Goal: Information Seeking & Learning: Learn about a topic

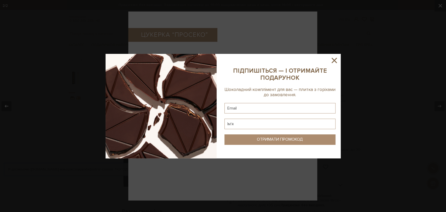
click at [334, 61] on icon at bounding box center [334, 60] width 9 height 9
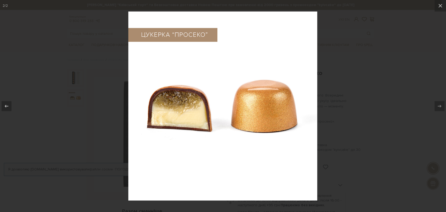
click at [397, 80] on div at bounding box center [223, 106] width 446 height 212
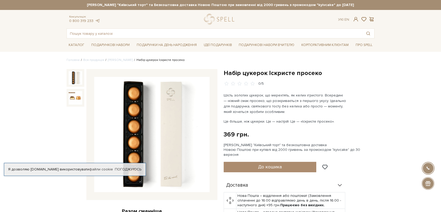
click at [133, 104] on img at bounding box center [151, 134] width 115 height 115
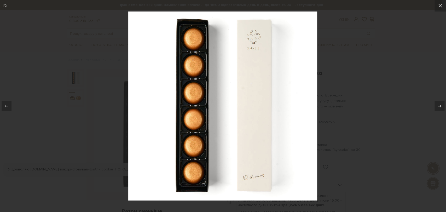
click at [50, 85] on div at bounding box center [223, 106] width 446 height 212
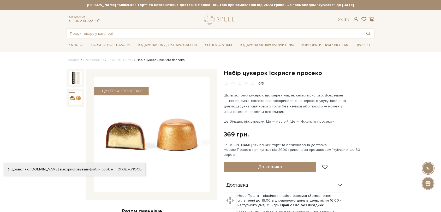
click at [75, 101] on img at bounding box center [76, 98] width 14 height 14
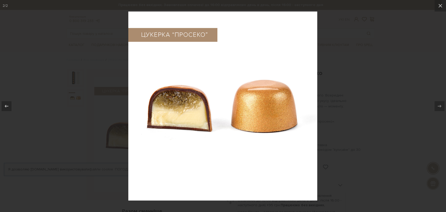
click at [200, 133] on img at bounding box center [222, 105] width 189 height 189
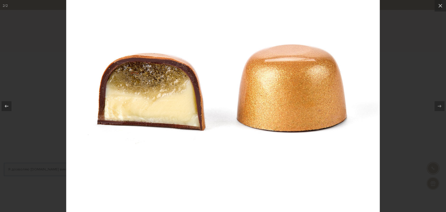
click at [391, 87] on div at bounding box center [223, 106] width 446 height 212
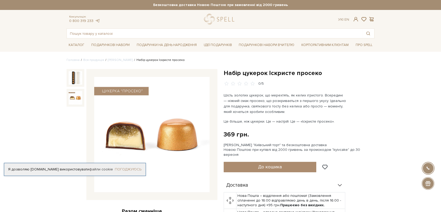
click at [135, 170] on link "Погоджуюсь" at bounding box center [128, 169] width 27 height 5
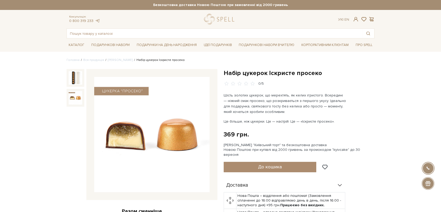
click at [130, 132] on img at bounding box center [151, 134] width 115 height 115
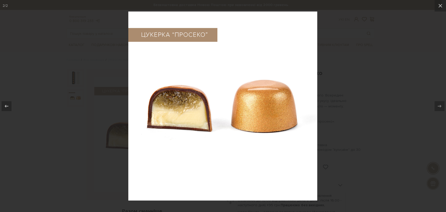
click at [363, 78] on div at bounding box center [223, 106] width 446 height 212
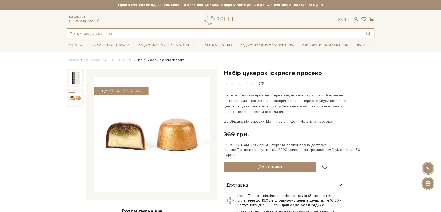
click at [117, 36] on input "text" at bounding box center [215, 33] width 296 height 9
type input "просекко"
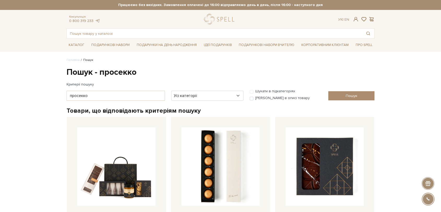
scroll to position [87, 0]
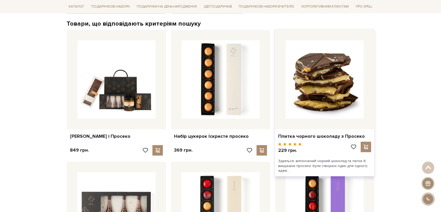
click at [322, 90] on img at bounding box center [325, 79] width 78 height 78
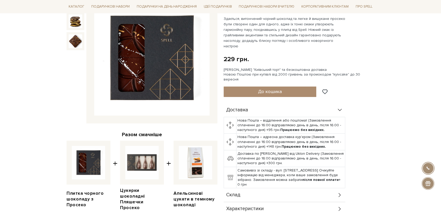
scroll to position [145, 0]
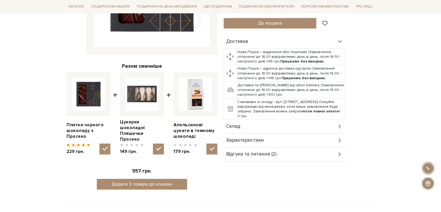
click at [141, 100] on img at bounding box center [141, 93] width 33 height 33
click at [153, 143] on input "checkbox" at bounding box center [158, 148] width 11 height 11
click at [140, 97] on img at bounding box center [141, 93] width 33 height 33
click at [153, 143] on input "checkbox" at bounding box center [158, 148] width 11 height 11
checkbox input "true"
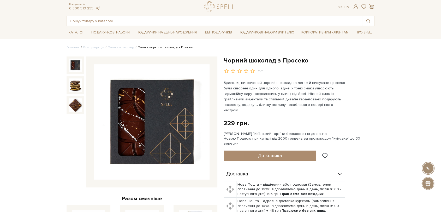
scroll to position [0, 0]
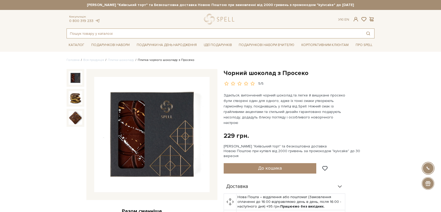
click at [109, 34] on input "text" at bounding box center [215, 33] width 296 height 9
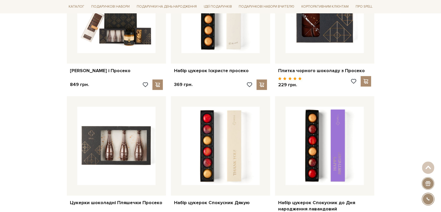
scroll to position [203, 0]
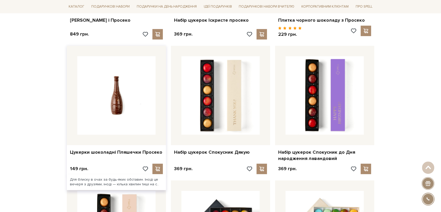
click at [125, 86] on img at bounding box center [116, 95] width 78 height 78
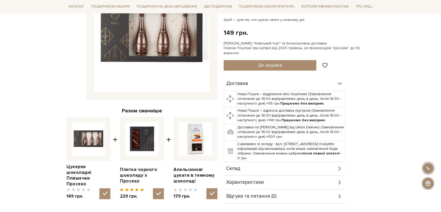
scroll to position [145, 0]
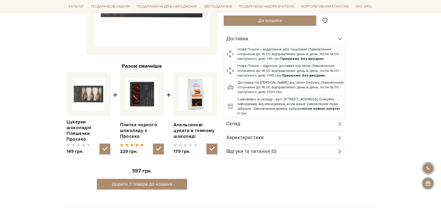
click at [267, 122] on div "Склад" at bounding box center [285, 124] width 122 height 14
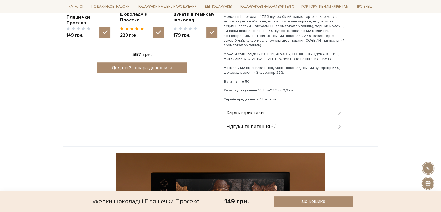
scroll to position [232, 0]
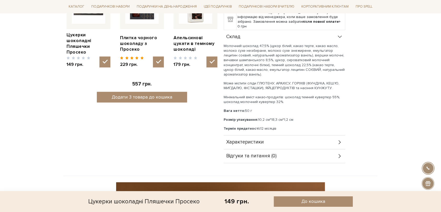
click at [299, 135] on div "Характеристики" at bounding box center [285, 142] width 122 height 14
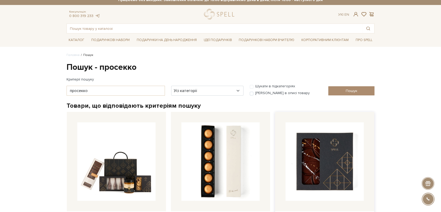
scroll to position [87, 0]
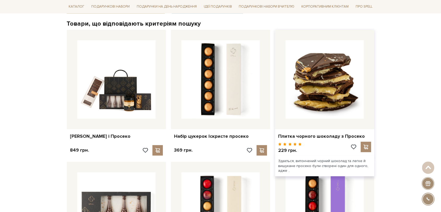
click at [316, 75] on img at bounding box center [325, 79] width 78 height 78
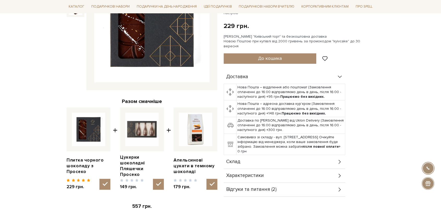
scroll to position [116, 0]
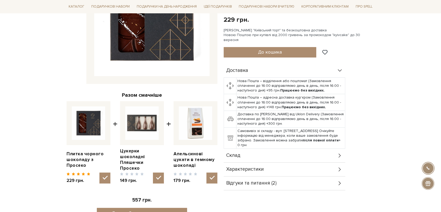
click at [325, 149] on div "Склад" at bounding box center [285, 156] width 122 height 14
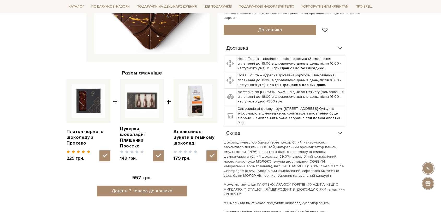
scroll to position [174, 0]
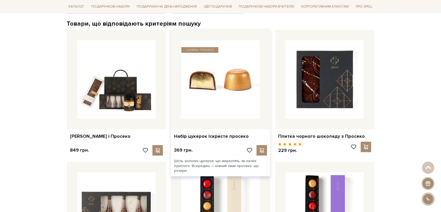
click at [215, 79] on img at bounding box center [220, 79] width 78 height 78
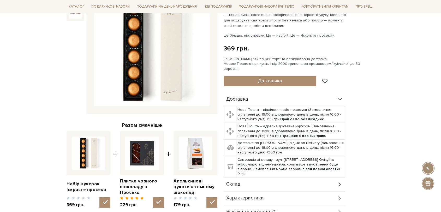
scroll to position [145, 0]
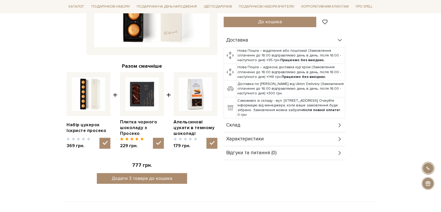
click at [246, 118] on div "Склад" at bounding box center [285, 125] width 122 height 14
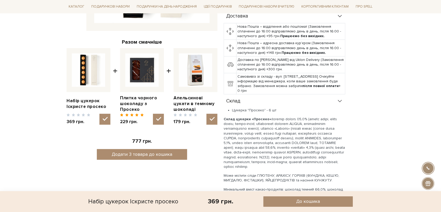
scroll to position [203, 0]
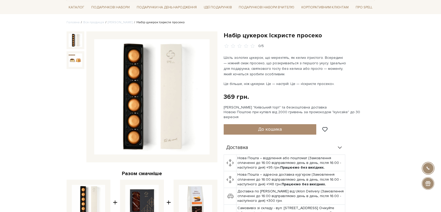
scroll to position [0, 0]
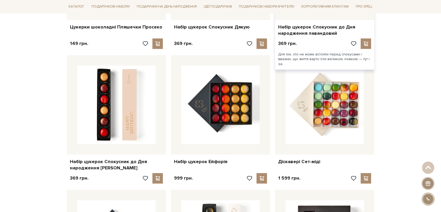
scroll to position [348, 0]
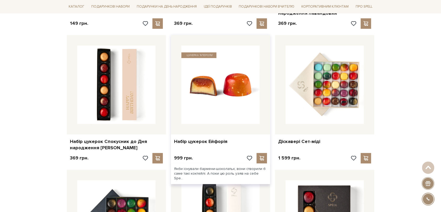
click at [211, 94] on img at bounding box center [220, 84] width 78 height 78
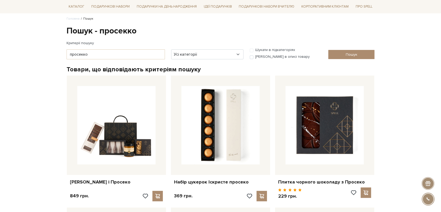
scroll to position [87, 0]
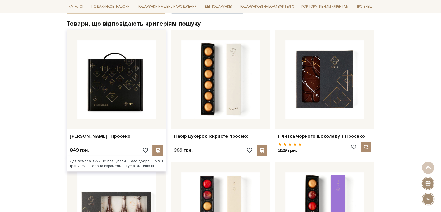
click at [104, 95] on img at bounding box center [116, 79] width 78 height 78
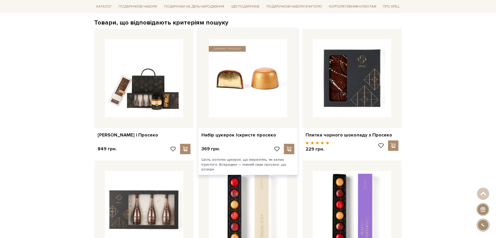
click at [251, 83] on img at bounding box center [248, 78] width 78 height 78
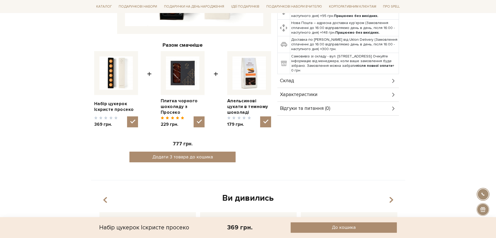
scroll to position [163, 0]
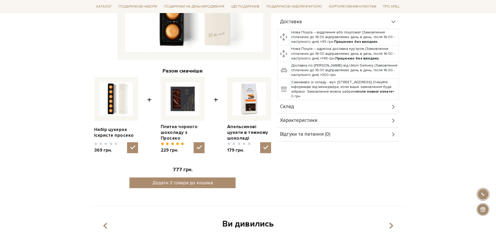
click at [309, 120] on span "Характеристики" at bounding box center [299, 120] width 38 height 5
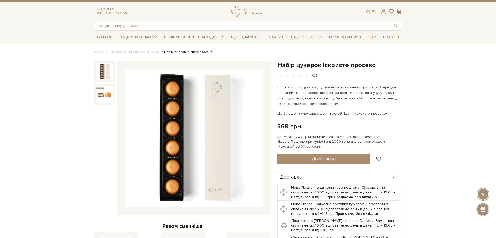
scroll to position [0, 0]
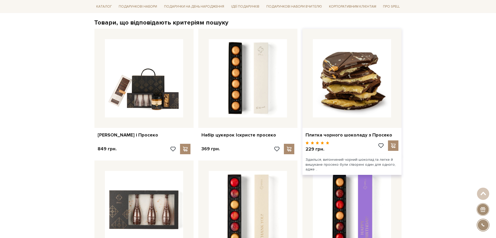
click at [353, 78] on img at bounding box center [352, 78] width 78 height 78
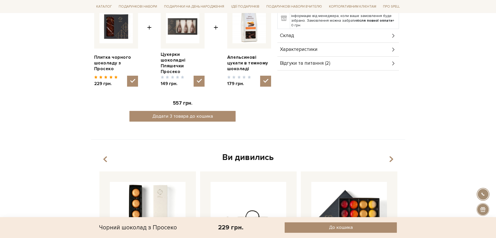
scroll to position [196, 0]
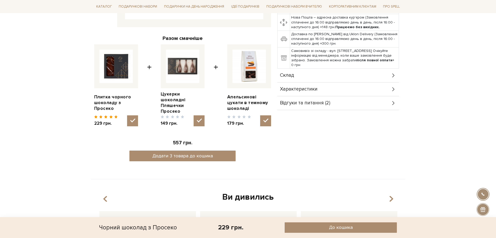
click at [300, 88] on div "Характеристики" at bounding box center [339, 90] width 122 height 14
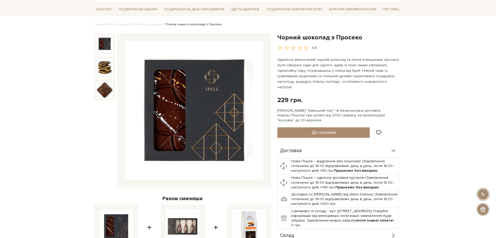
scroll to position [0, 0]
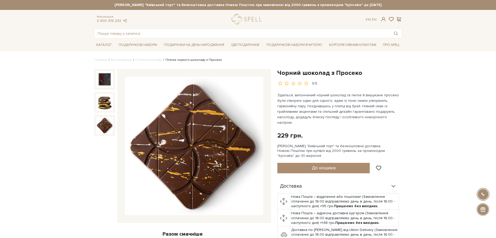
click at [103, 125] on img at bounding box center [104, 125] width 17 height 17
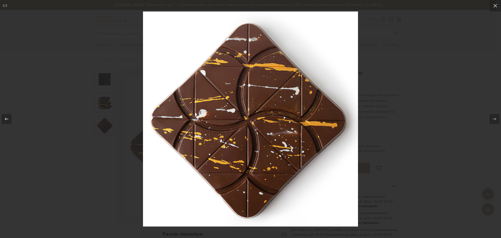
click at [412, 108] on div at bounding box center [250, 119] width 501 height 238
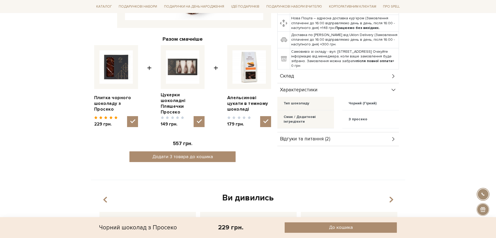
scroll to position [196, 0]
